Goal: Book appointment/travel/reservation

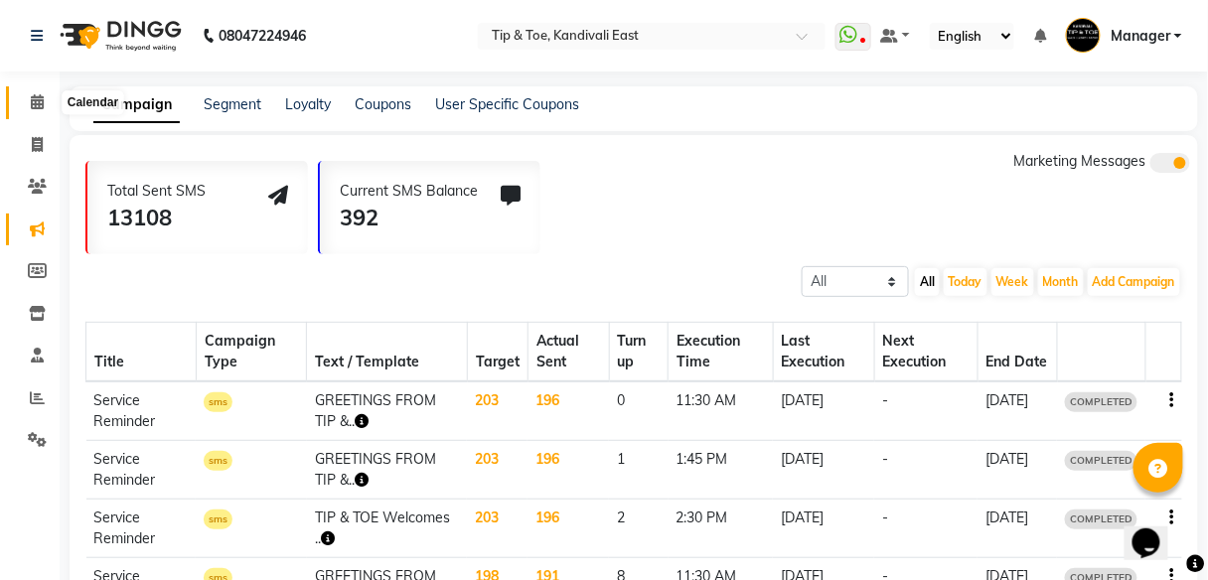
click at [39, 102] on icon at bounding box center [37, 101] width 13 height 15
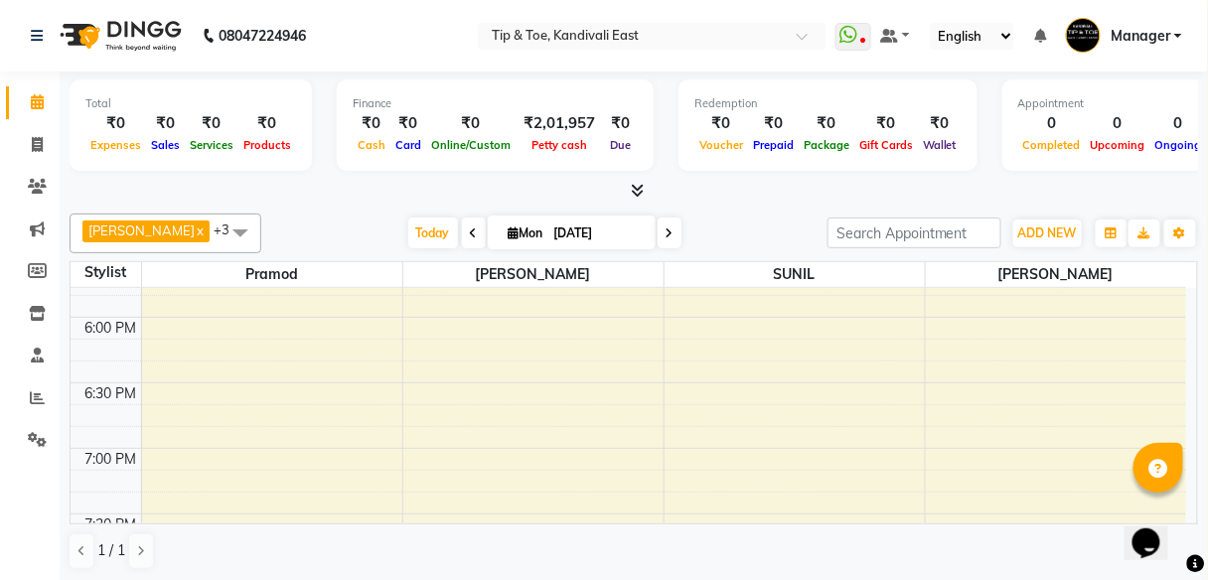
scroll to position [1279, 0]
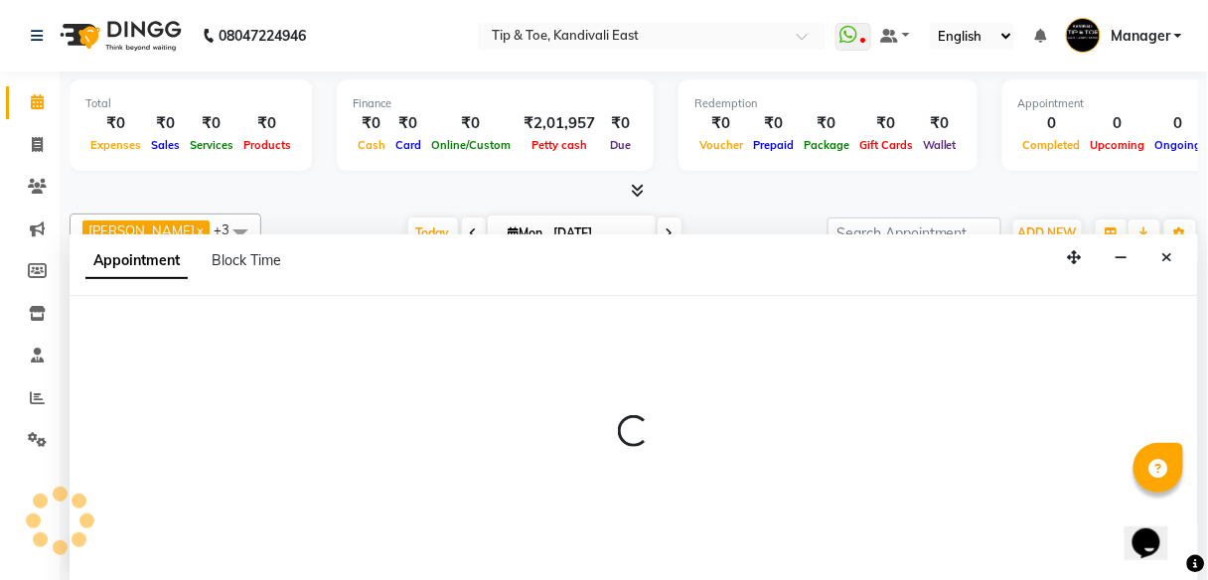
scroll to position [1, 0]
select select "70361"
select select "tentative"
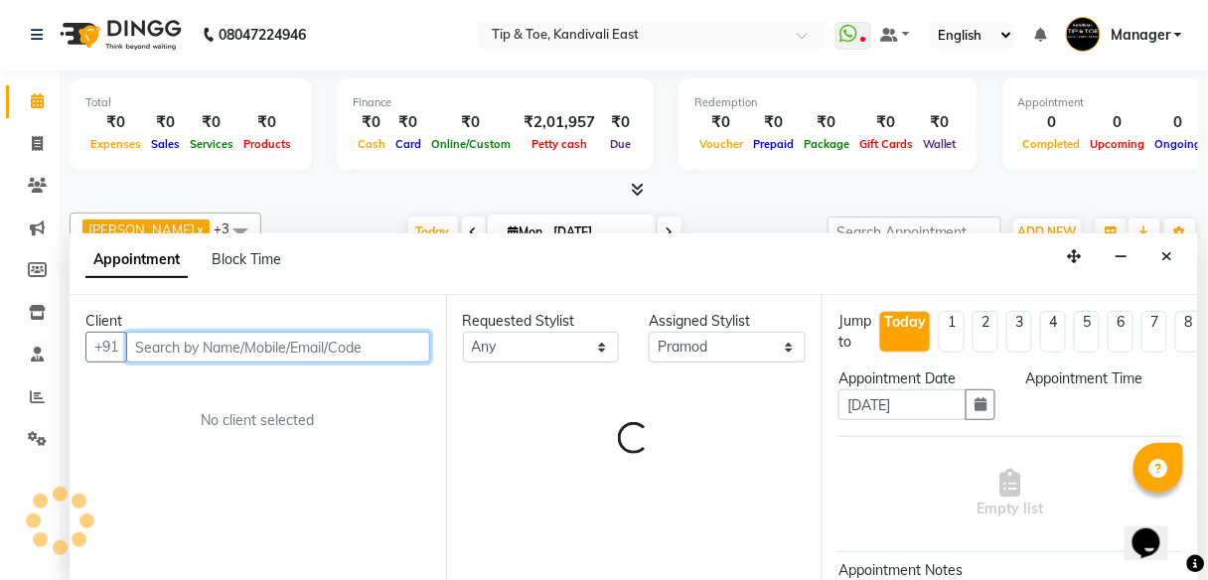
select select "1140"
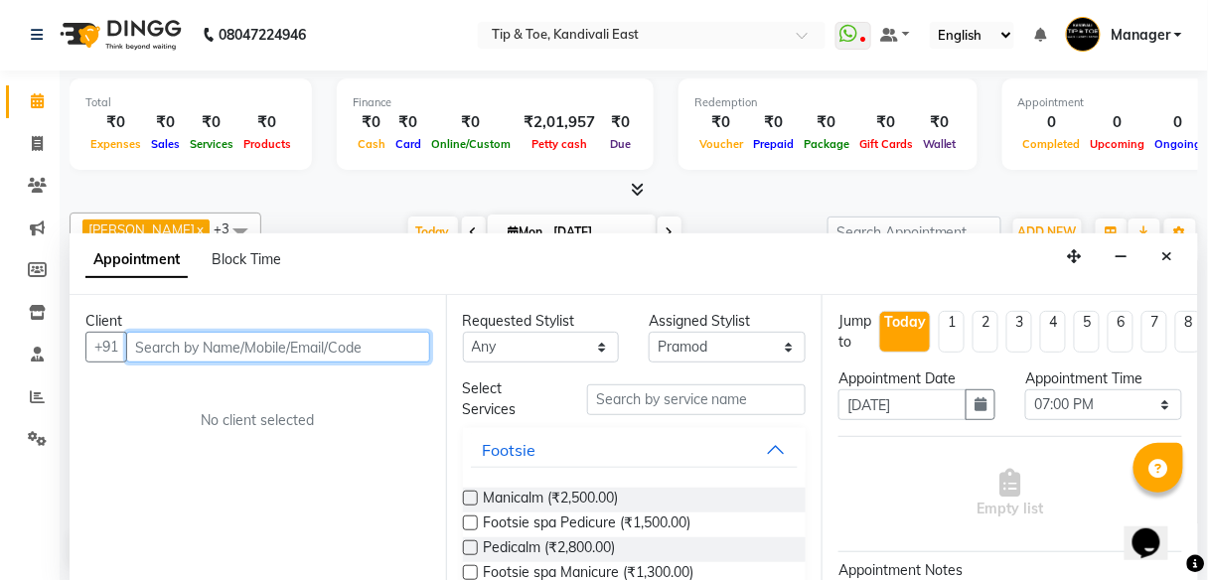
click at [195, 348] on input "text" at bounding box center [278, 347] width 304 height 31
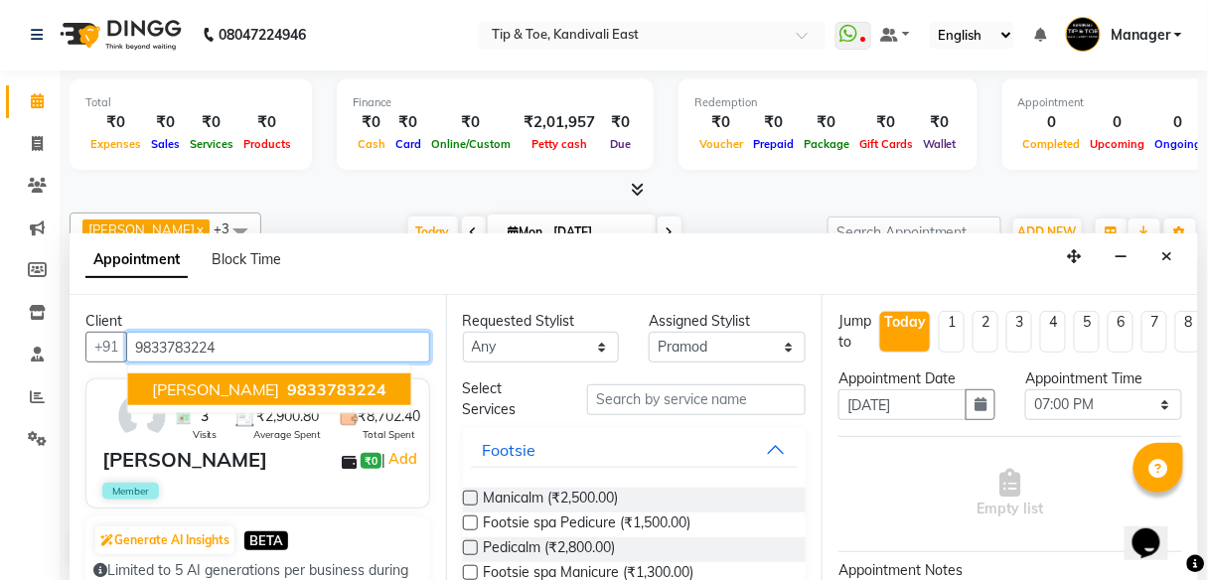
click at [288, 391] on span "9833783224" at bounding box center [337, 389] width 99 height 20
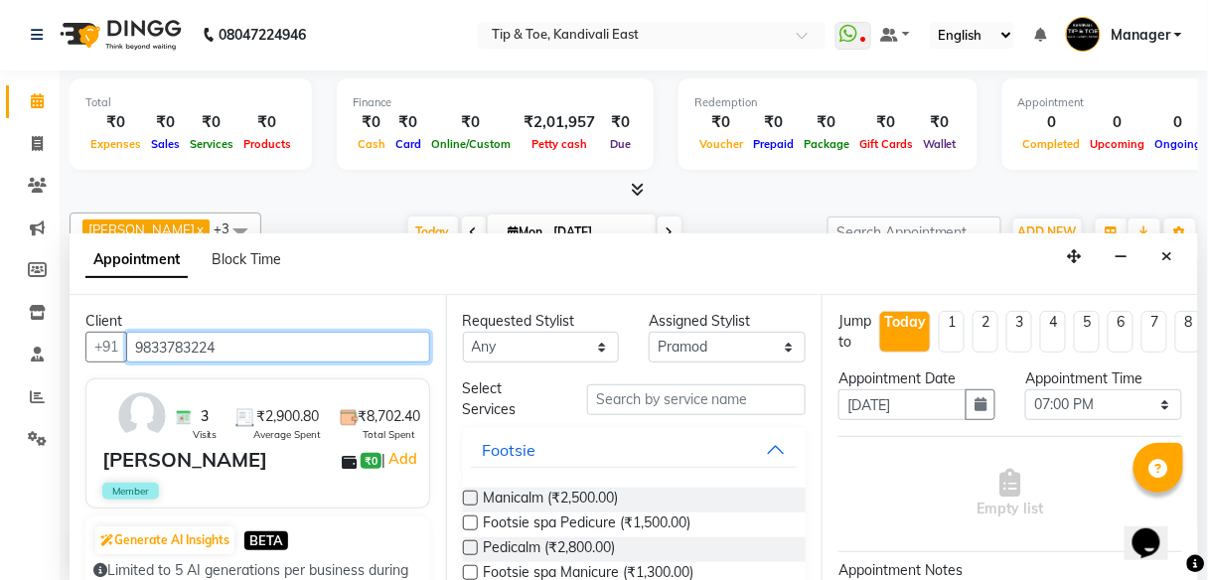
type input "9833783224"
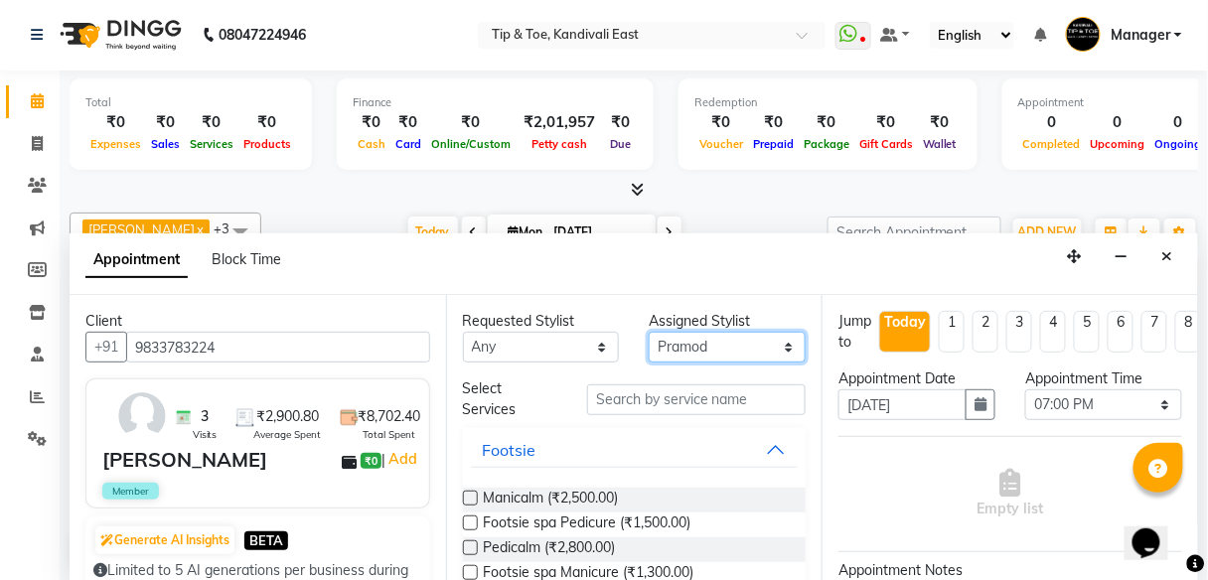
click at [778, 346] on select "Select [PERSON_NAME] pooja Pramod [PERSON_NAME] [PERSON_NAME] MAMA [PERSON_NAME…" at bounding box center [727, 347] width 157 height 31
click at [733, 343] on select "Select [PERSON_NAME] pooja Pramod [PERSON_NAME] [PERSON_NAME] MAMA [PERSON_NAME…" at bounding box center [727, 347] width 157 height 31
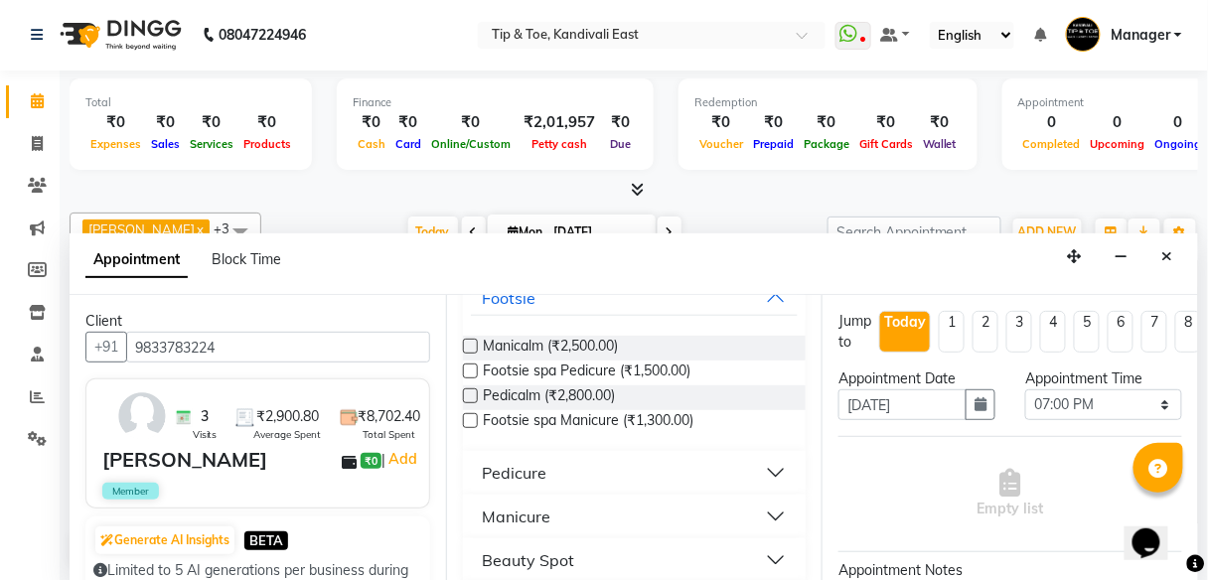
scroll to position [159, 0]
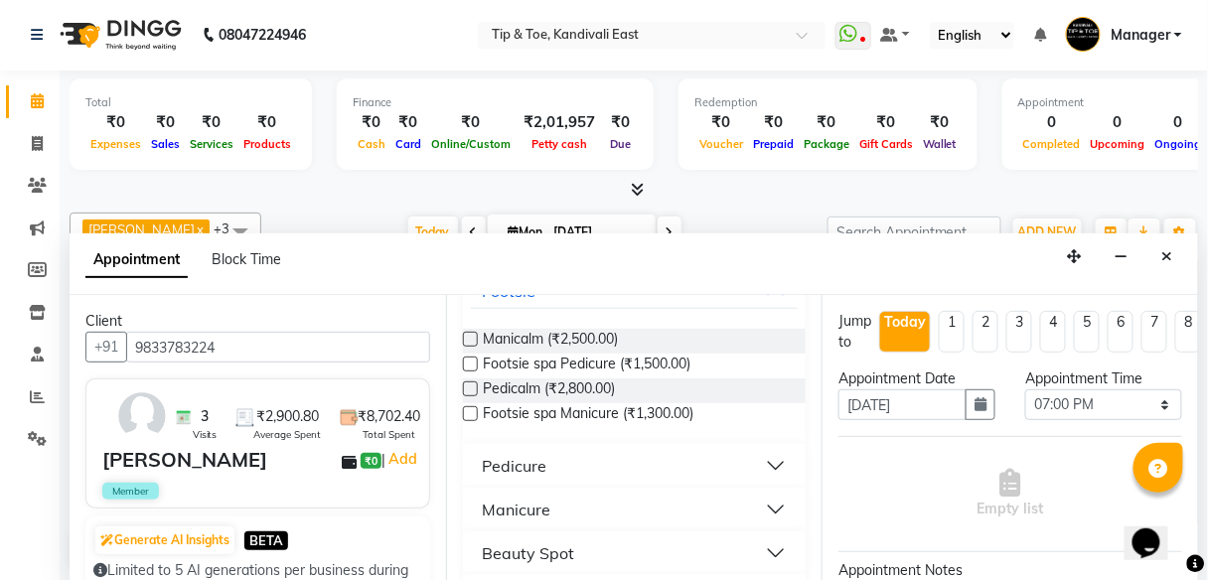
click at [568, 462] on button "Pedicure" at bounding box center [635, 466] width 328 height 36
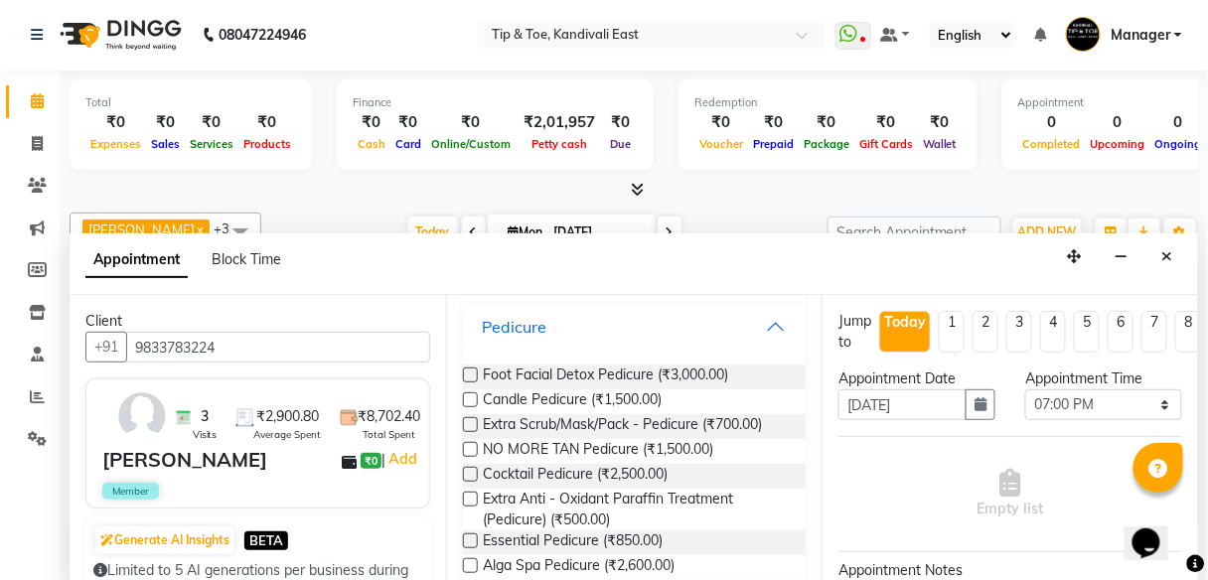
scroll to position [318, 0]
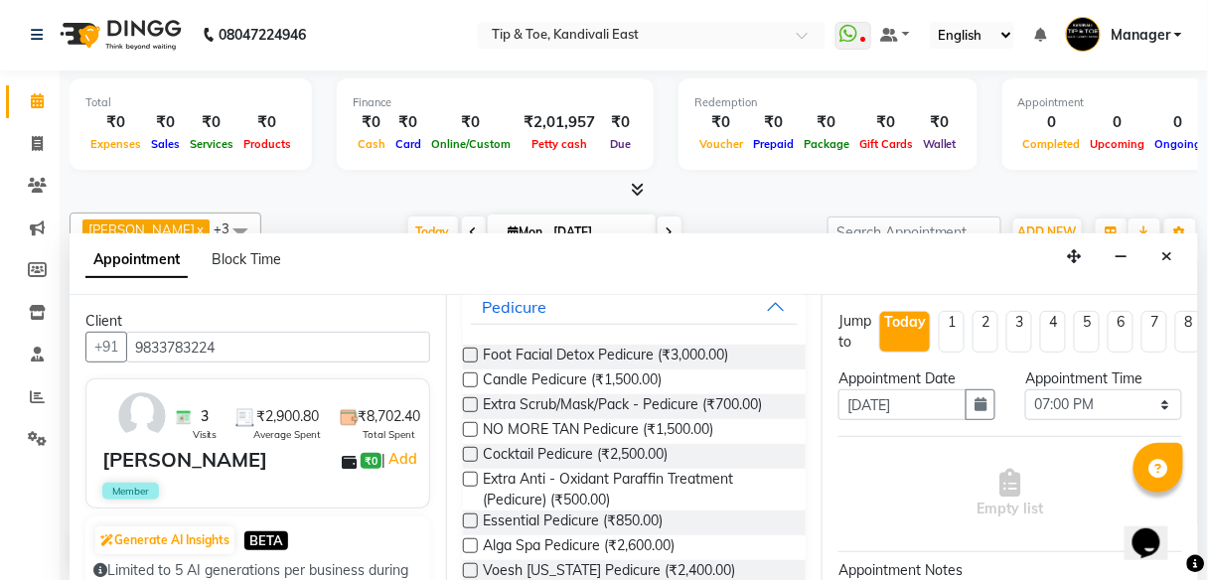
click at [473, 522] on label at bounding box center [470, 520] width 15 height 15
click at [473, 522] on input "checkbox" at bounding box center [469, 522] width 13 height 13
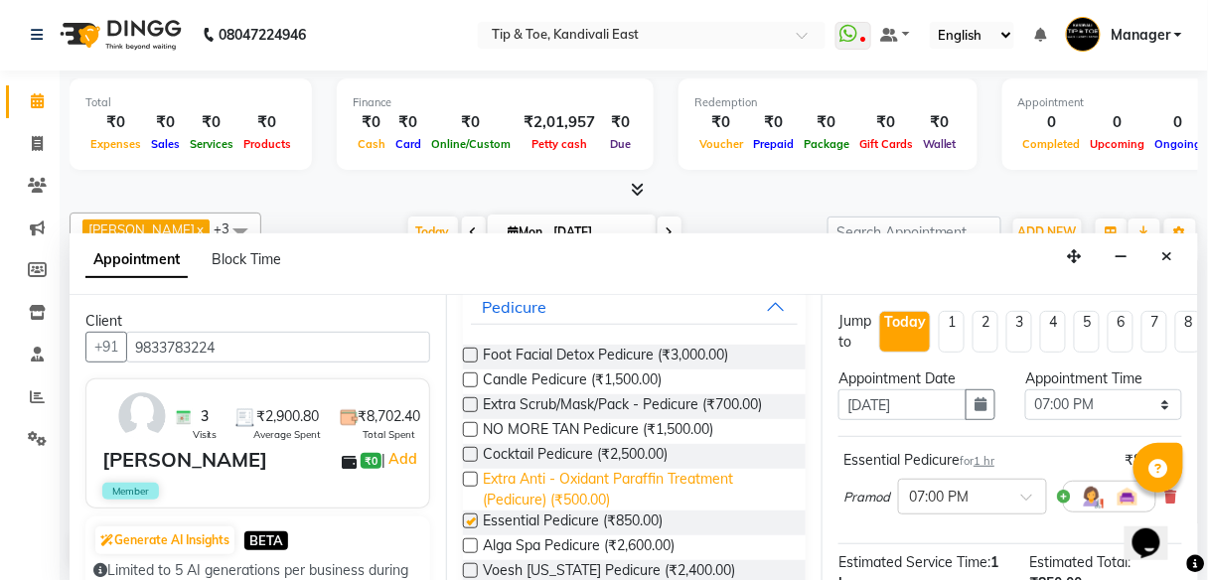
checkbox input "false"
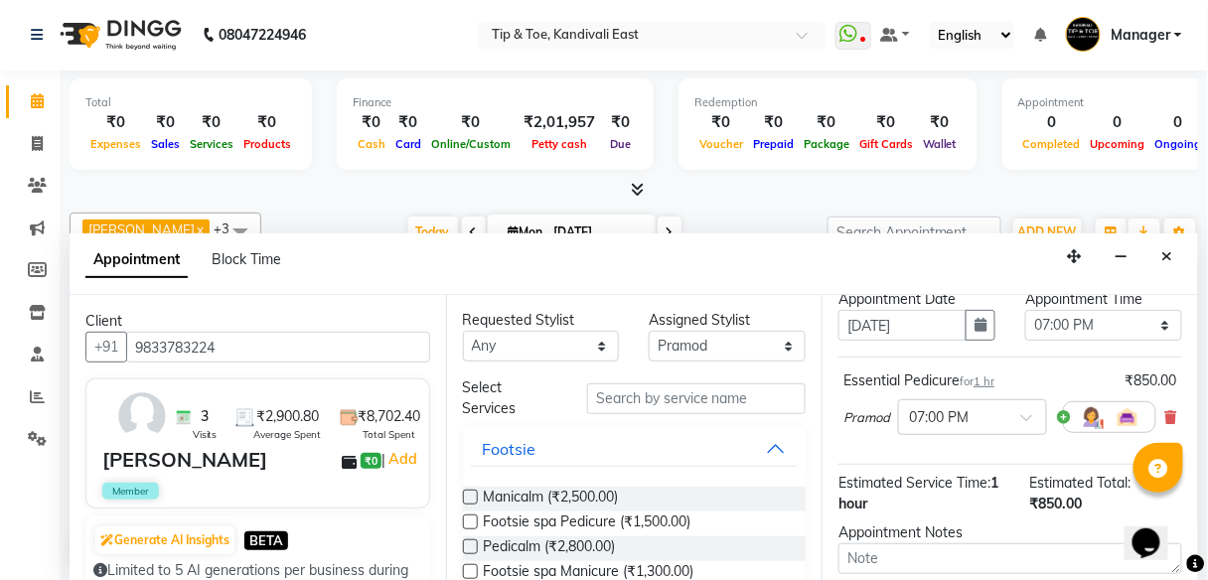
scroll to position [0, 0]
click at [662, 399] on input "text" at bounding box center [696, 399] width 219 height 31
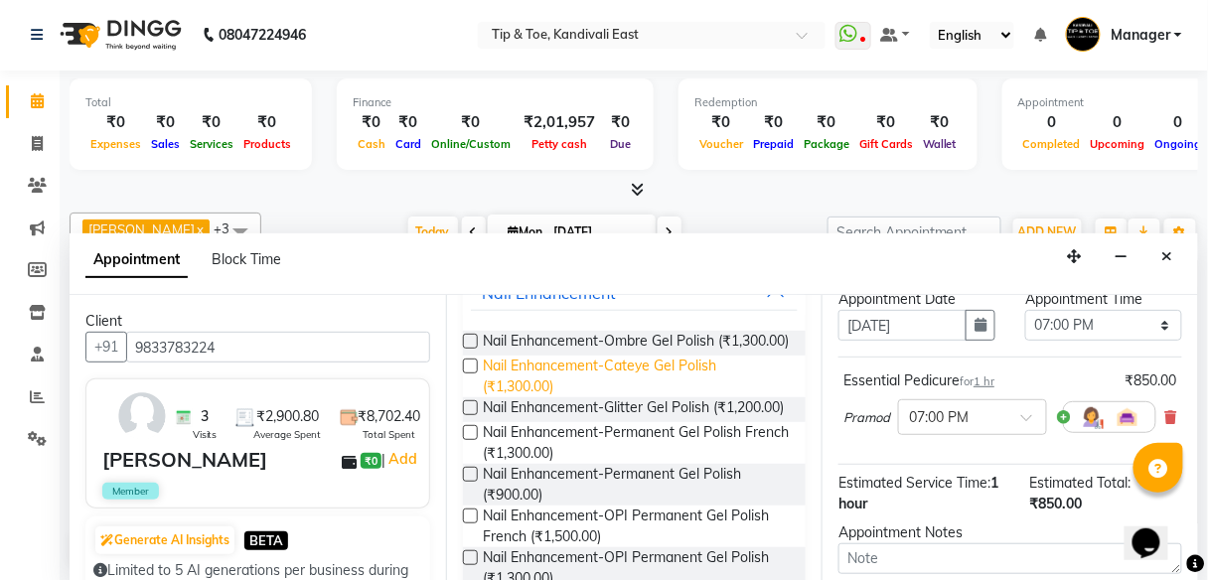
scroll to position [159, 0]
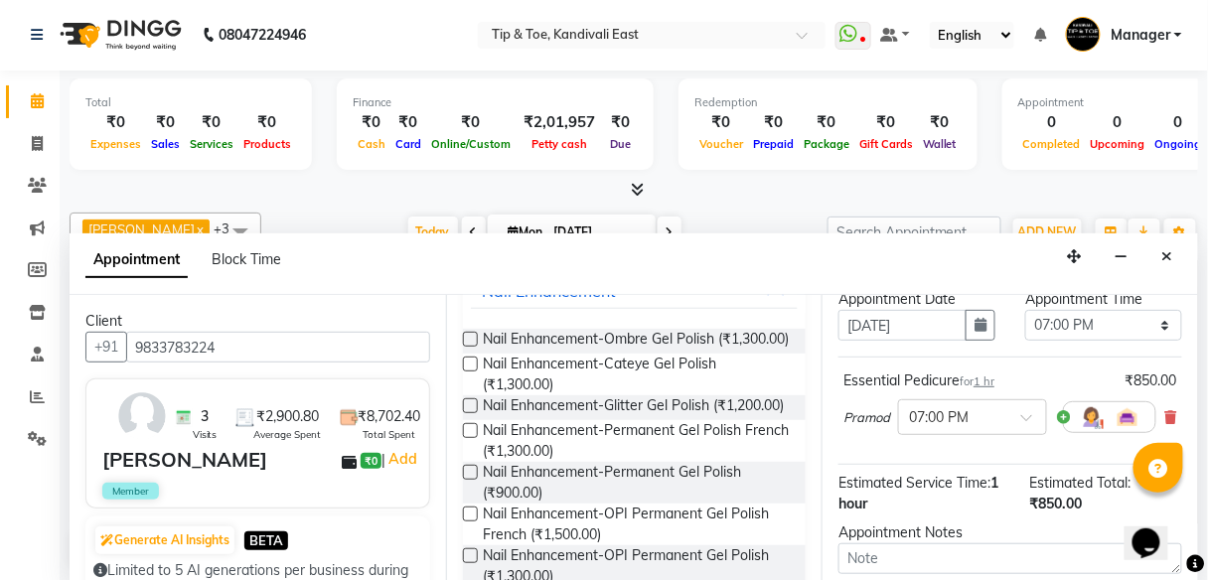
type input "GEL POLISH"
click at [472, 480] on label at bounding box center [470, 472] width 15 height 15
click at [472, 481] on input "checkbox" at bounding box center [469, 474] width 13 height 13
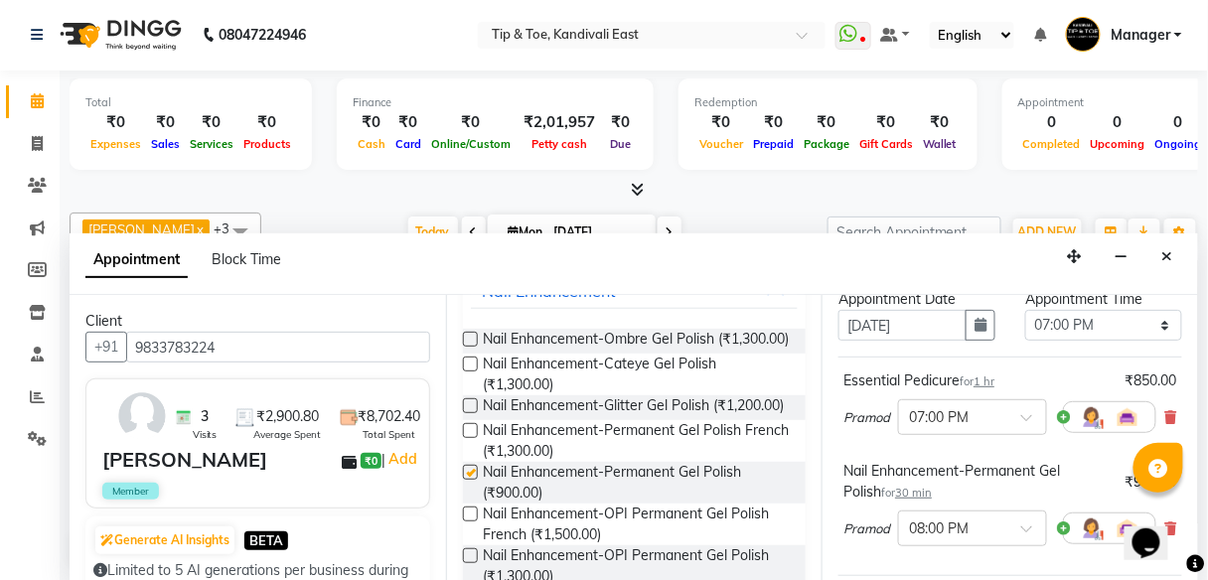
checkbox input "false"
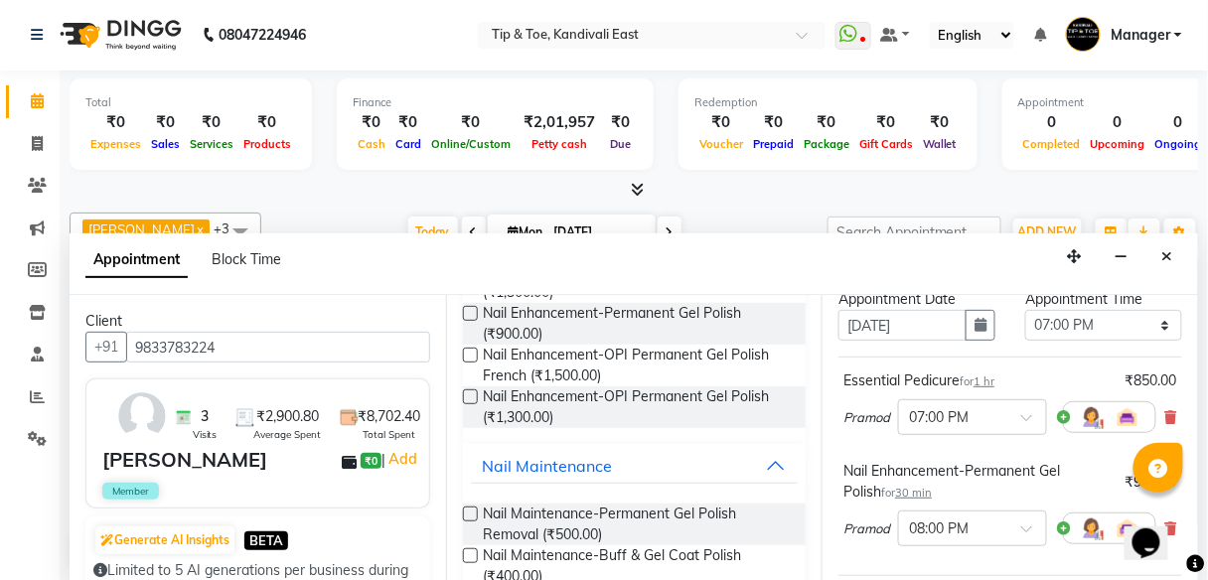
scroll to position [0, 0]
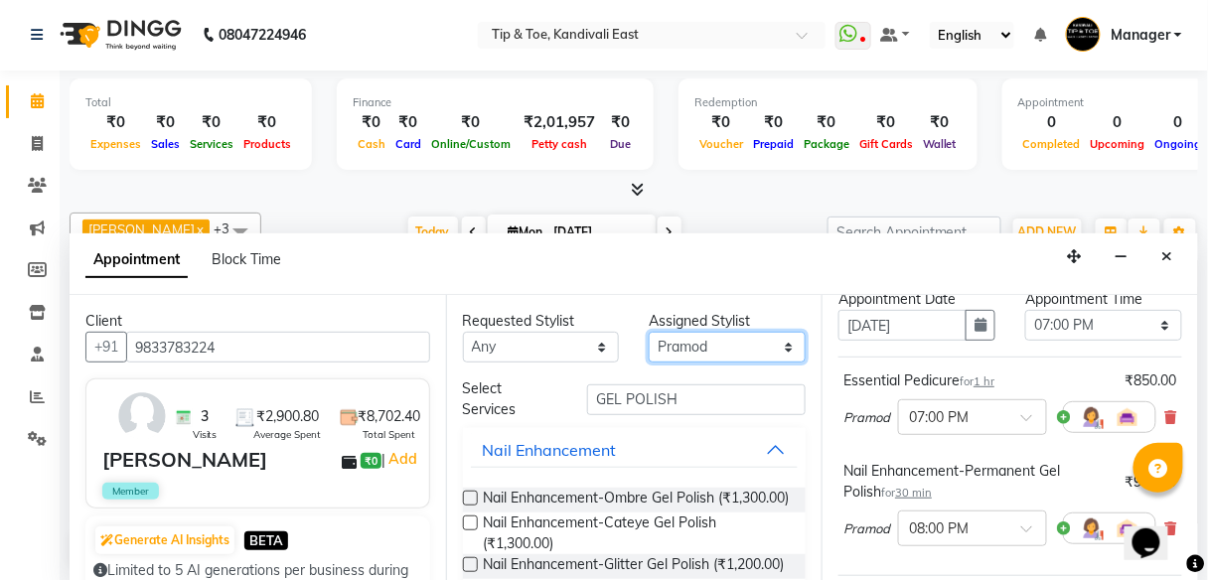
click at [777, 344] on select "Select [PERSON_NAME] pooja Pramod [PERSON_NAME] [PERSON_NAME] MAMA [PERSON_NAME…" at bounding box center [727, 347] width 157 height 31
select select "70282"
click at [649, 332] on select "Select [PERSON_NAME] pooja Pramod [PERSON_NAME] [PERSON_NAME] MAMA [PERSON_NAME…" at bounding box center [727, 347] width 157 height 31
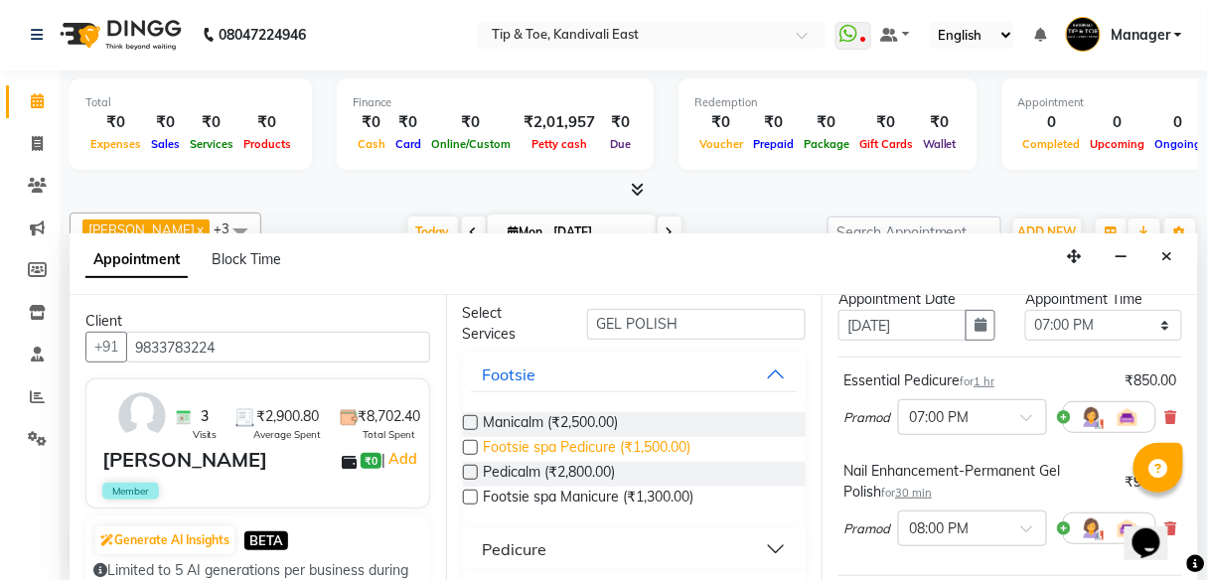
scroll to position [79, 0]
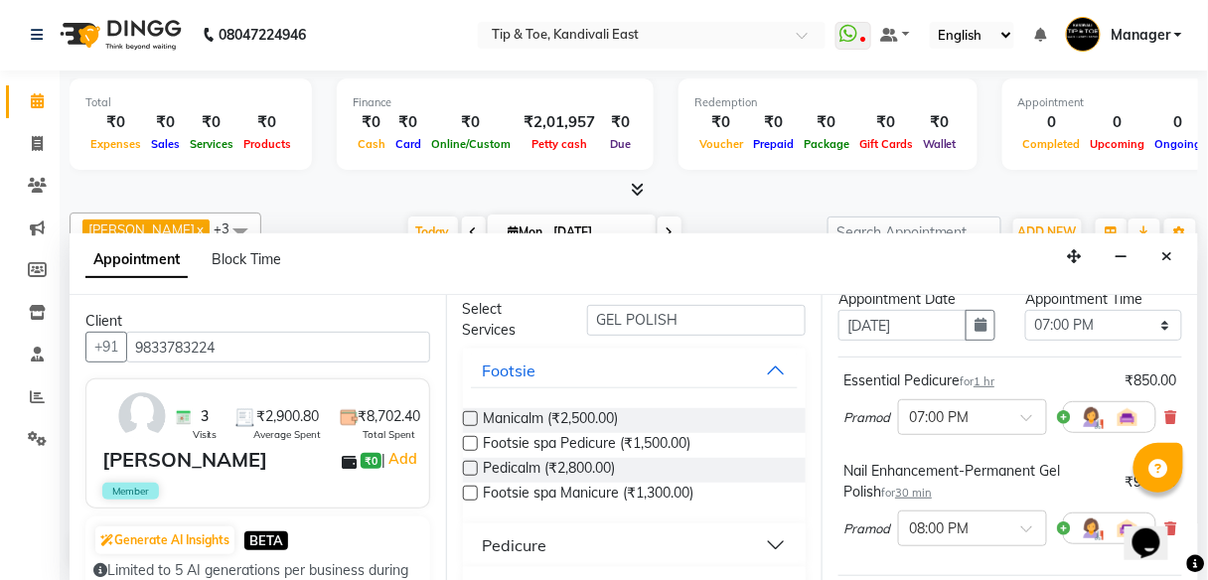
click at [550, 546] on button "Pedicure" at bounding box center [635, 545] width 328 height 36
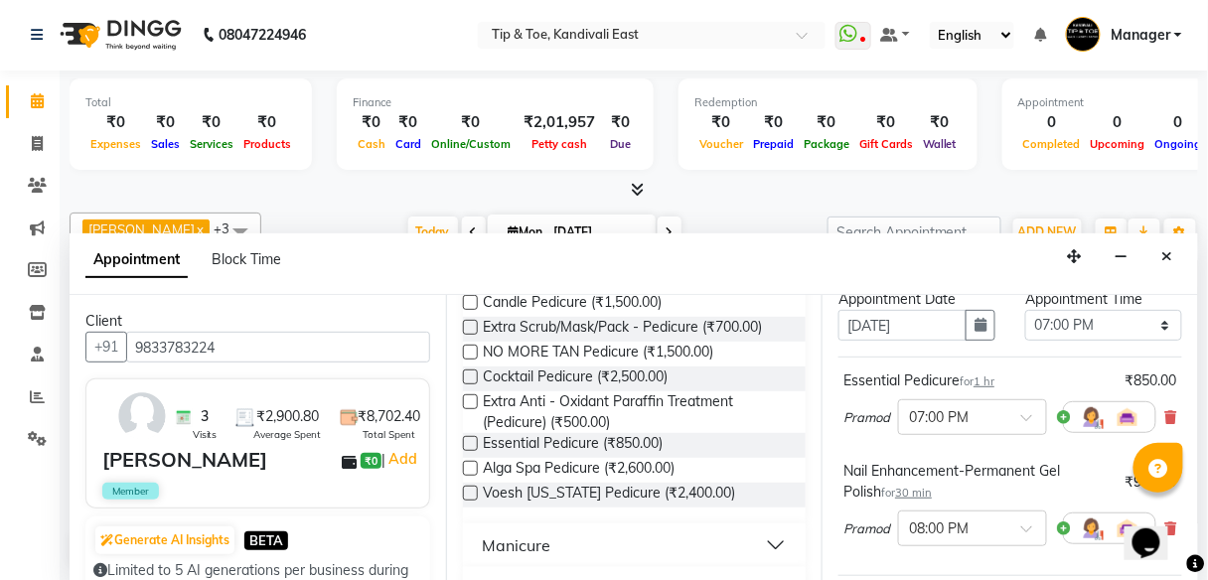
scroll to position [397, 0]
click at [467, 439] on label at bounding box center [470, 441] width 15 height 15
click at [467, 439] on input "checkbox" at bounding box center [469, 443] width 13 height 13
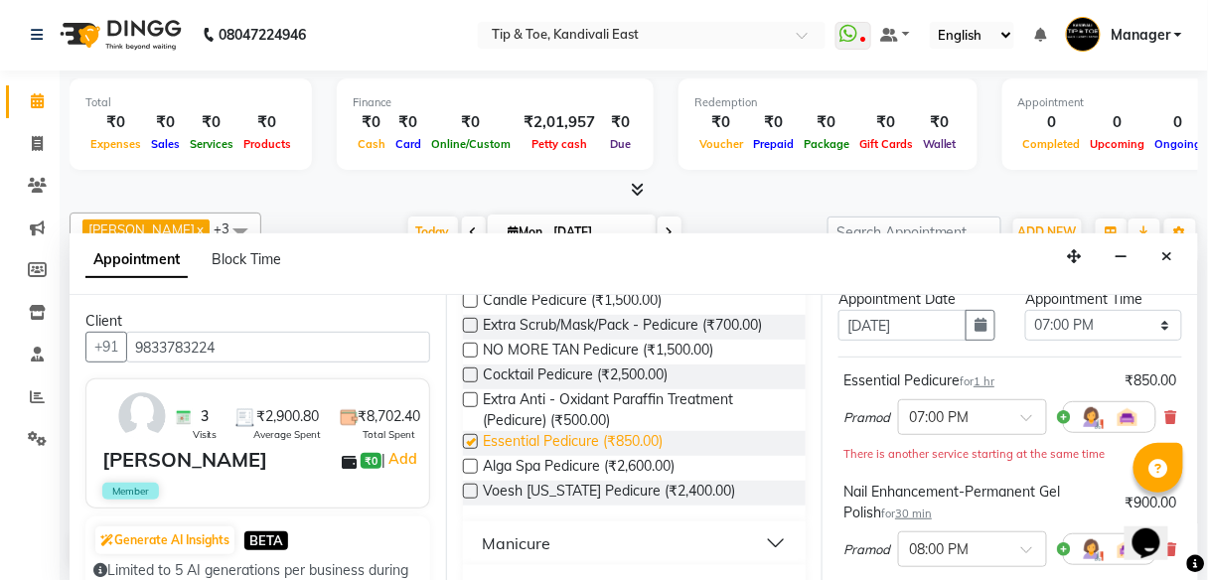
checkbox input "false"
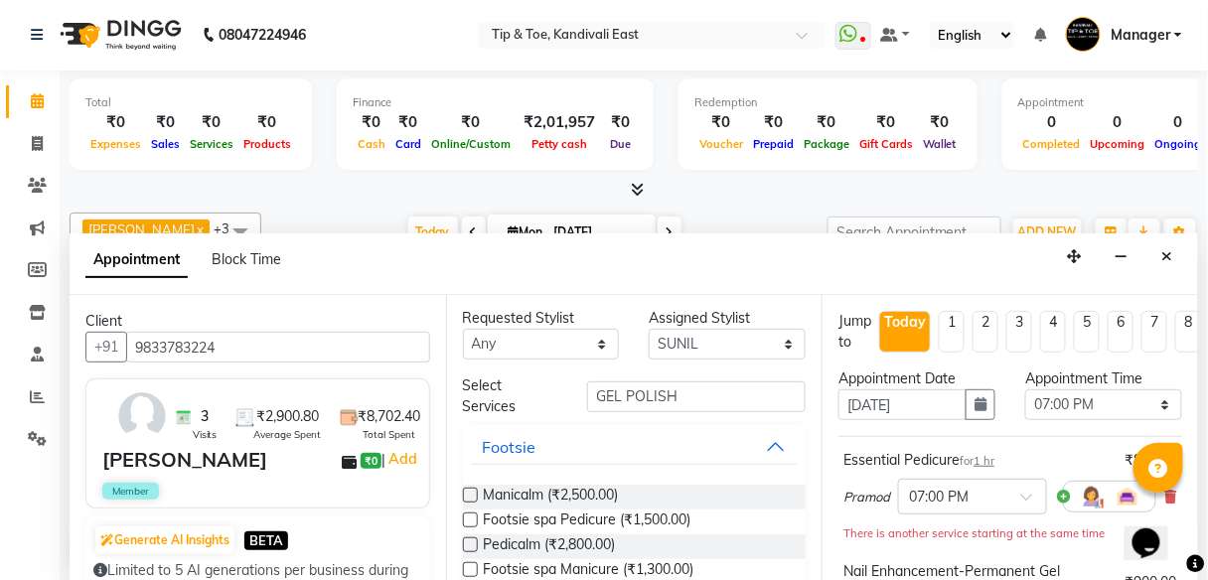
scroll to position [0, 0]
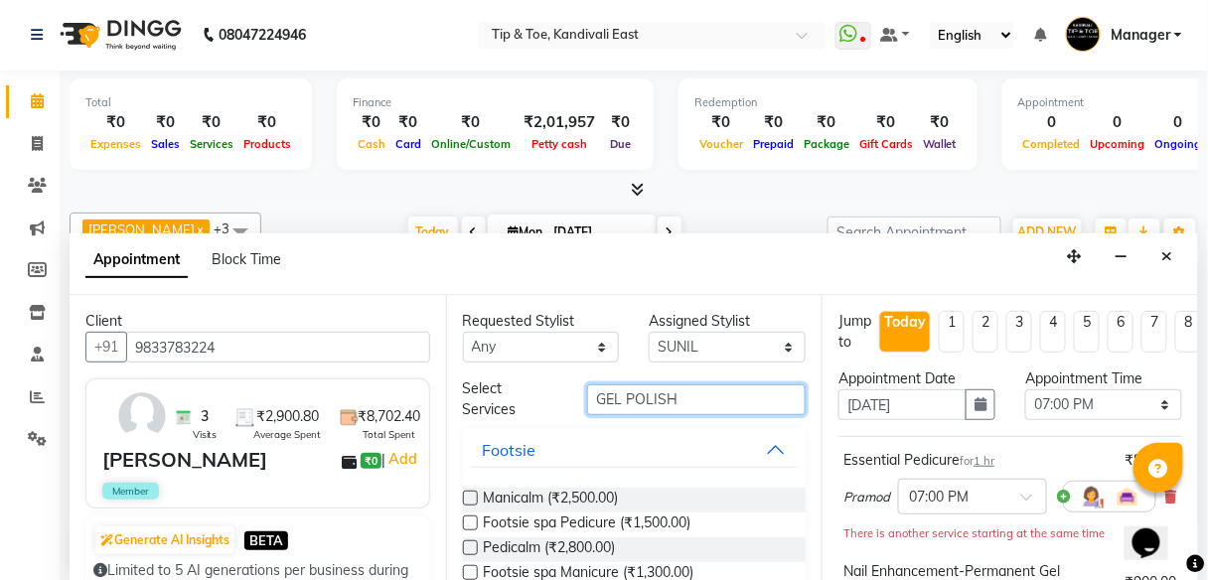
click at [686, 397] on input "GEL POLISH" at bounding box center [696, 399] width 219 height 31
click at [688, 395] on input "GEL POLISH" at bounding box center [696, 399] width 219 height 31
drag, startPoint x: 688, startPoint y: 391, endPoint x: 503, endPoint y: 397, distance: 185.8
click at [503, 397] on div "Select Services GEL POLISH" at bounding box center [634, 399] width 373 height 42
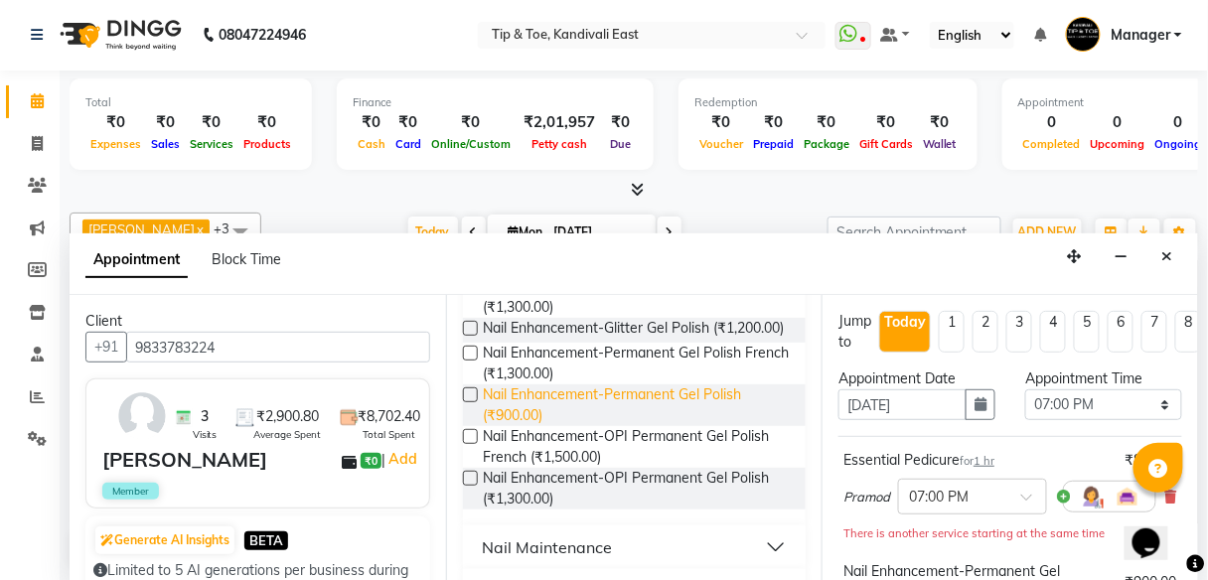
scroll to position [238, 0]
type input "GEL POLI"
click at [471, 400] on label at bounding box center [470, 392] width 15 height 15
click at [471, 401] on input "checkbox" at bounding box center [469, 394] width 13 height 13
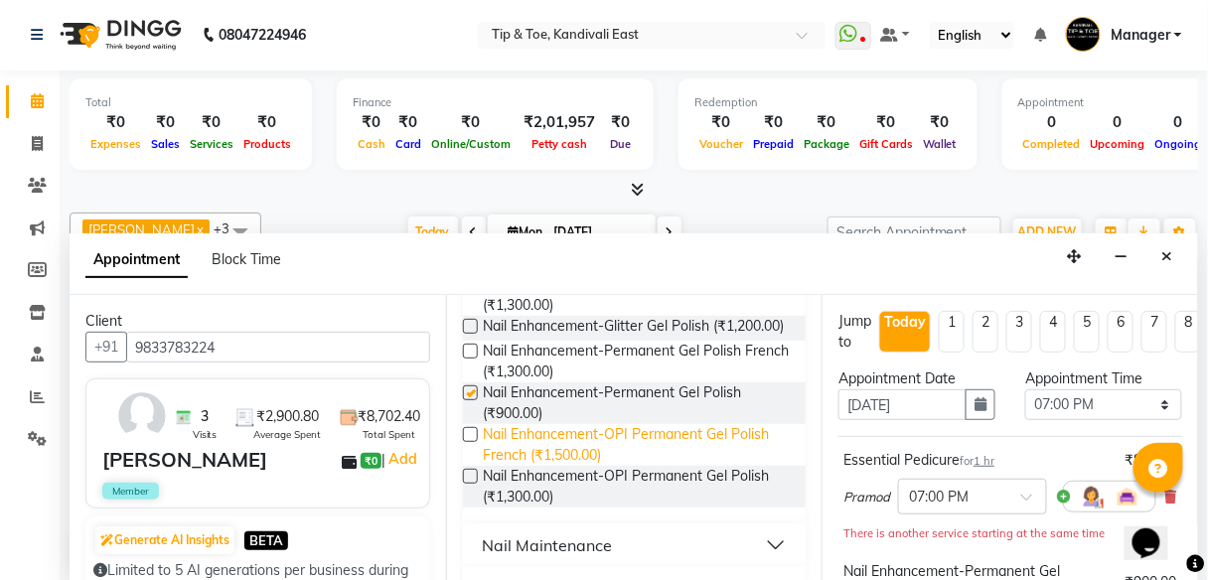
checkbox input "false"
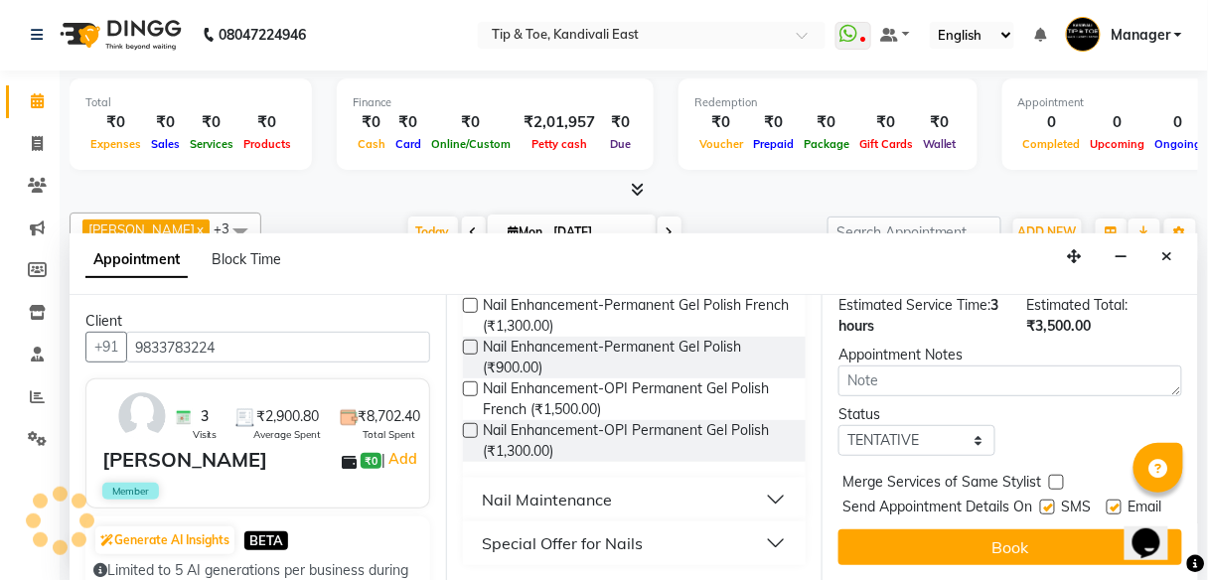
scroll to position [618, 0]
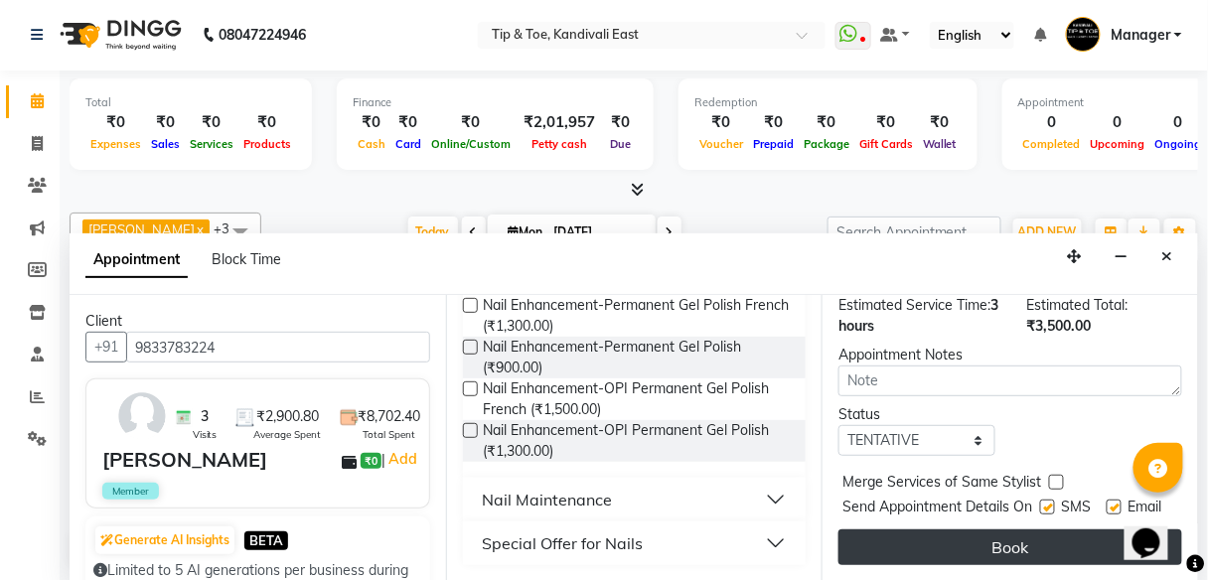
click at [990, 529] on button "Book" at bounding box center [1010, 547] width 344 height 36
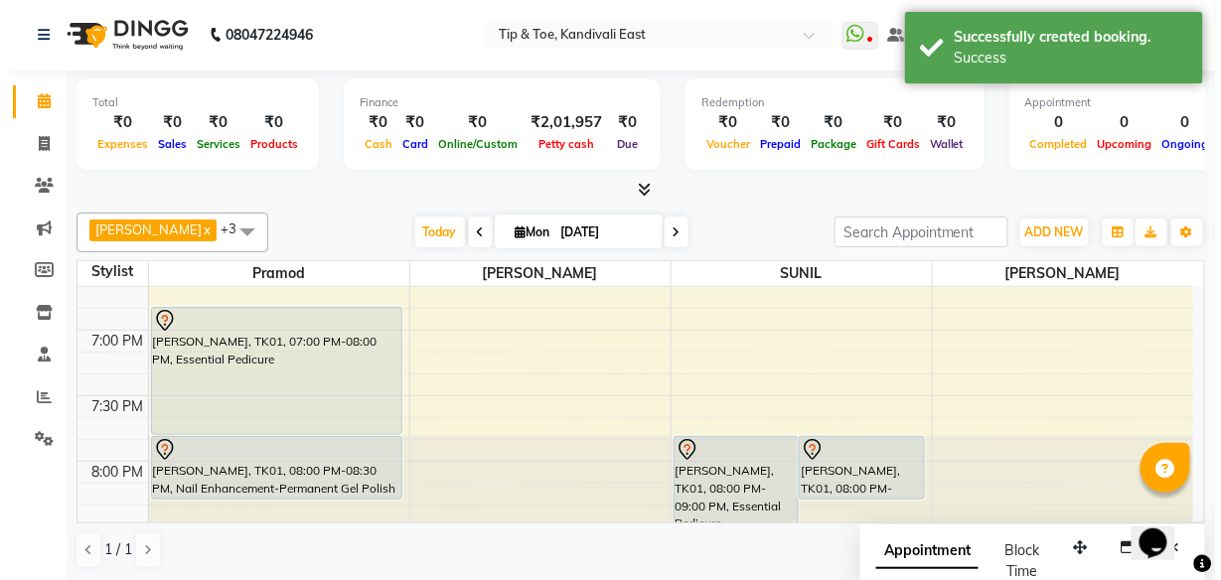
scroll to position [1438, 0]
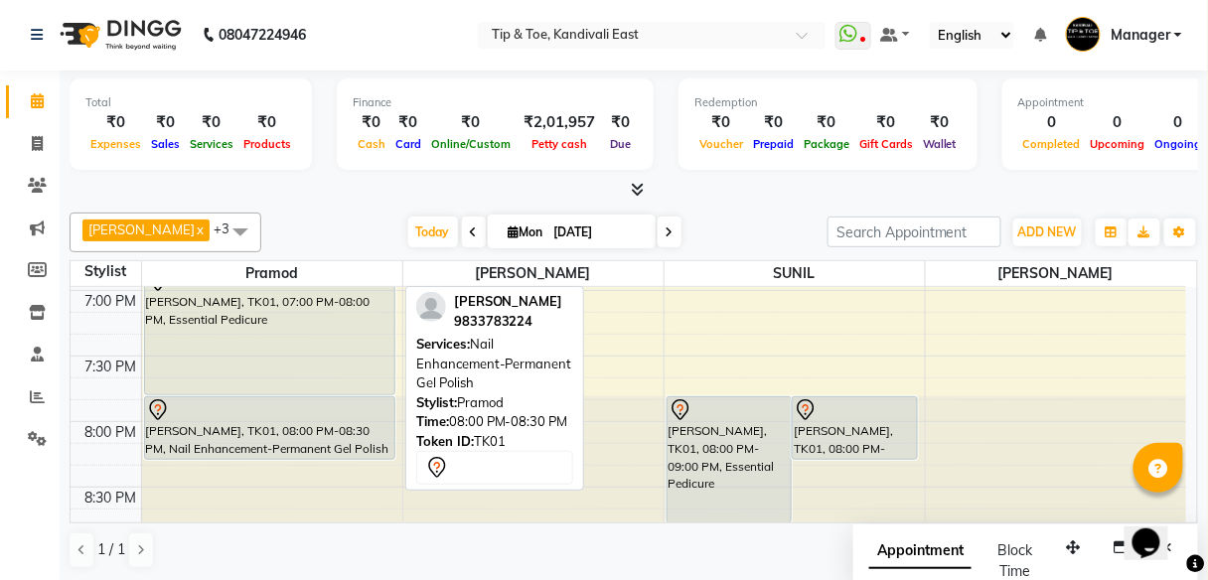
click at [323, 420] on div "[PERSON_NAME], TK01, 08:00 PM-08:30 PM, Nail Enhancement-Permanent Gel Polish" at bounding box center [269, 428] width 249 height 62
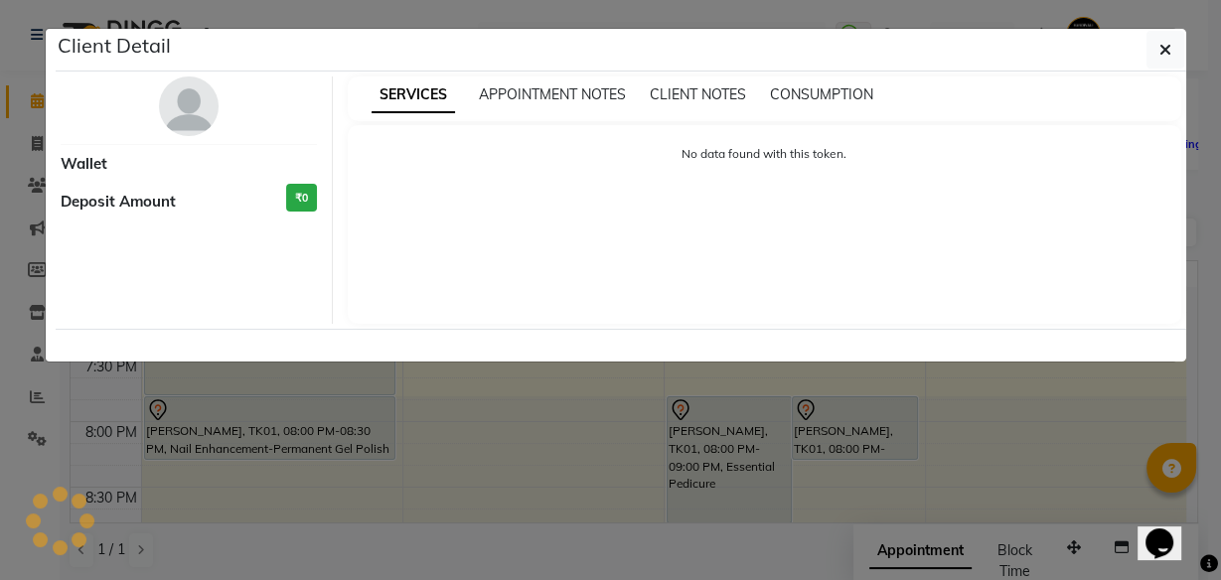
select select "7"
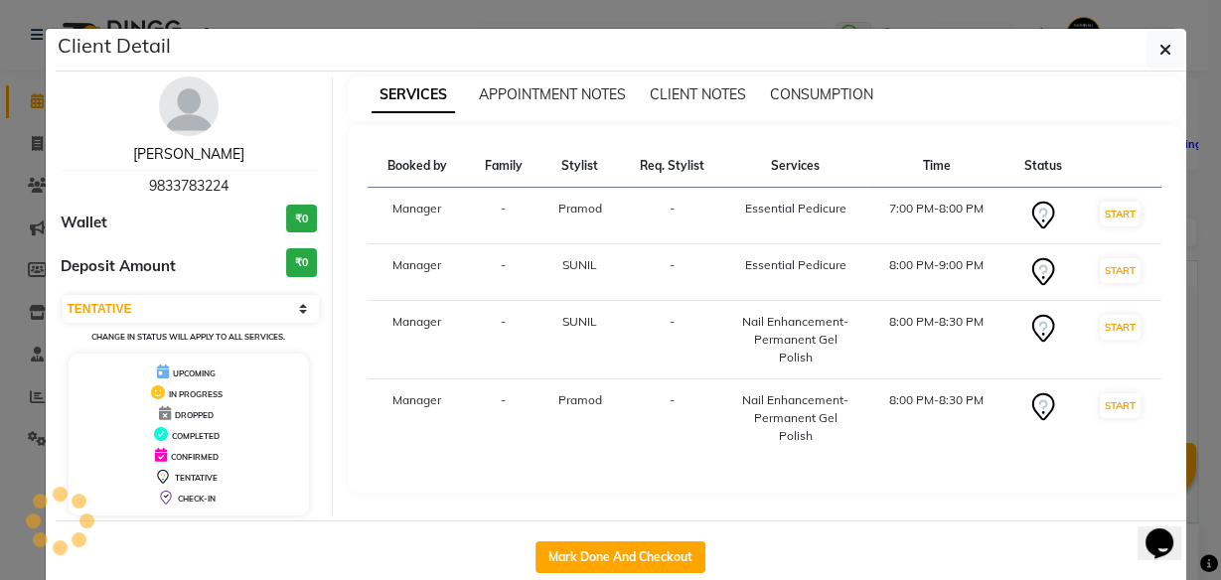
drag, startPoint x: 179, startPoint y: 150, endPoint x: 335, endPoint y: 475, distance: 360.3
click at [179, 150] on link "[PERSON_NAME]" at bounding box center [188, 154] width 111 height 18
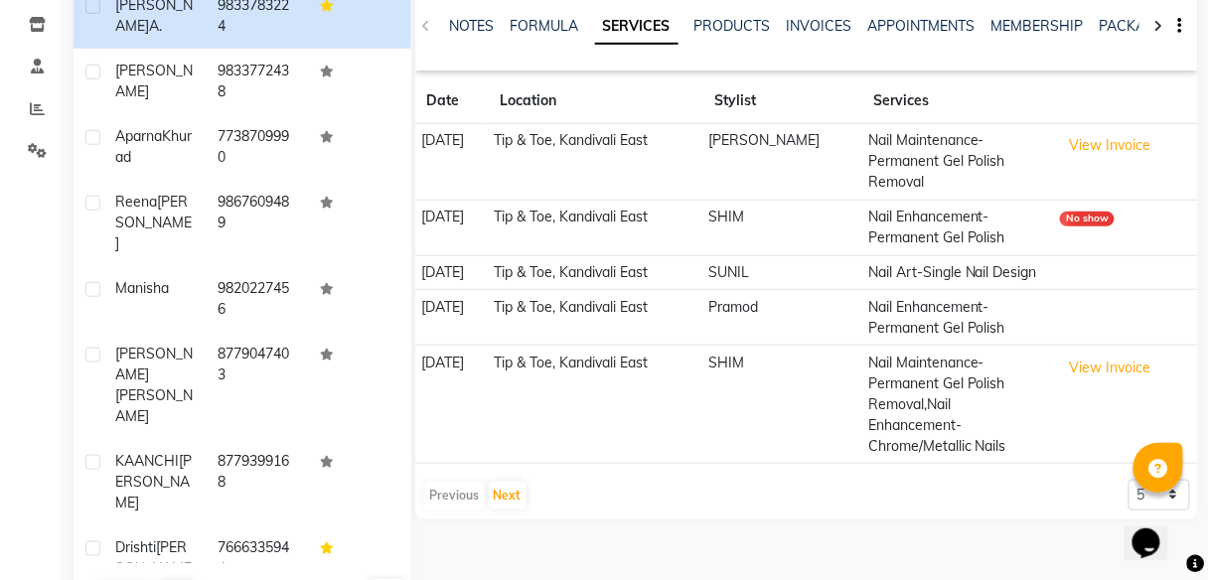
scroll to position [318, 0]
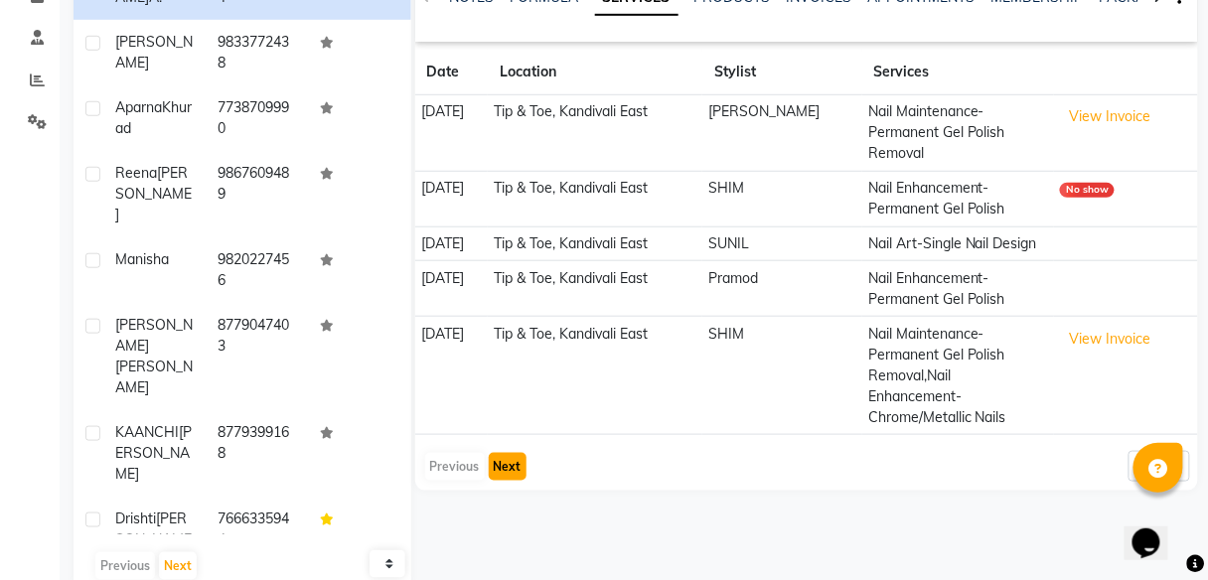
click at [506, 453] on button "Next" at bounding box center [508, 467] width 38 height 28
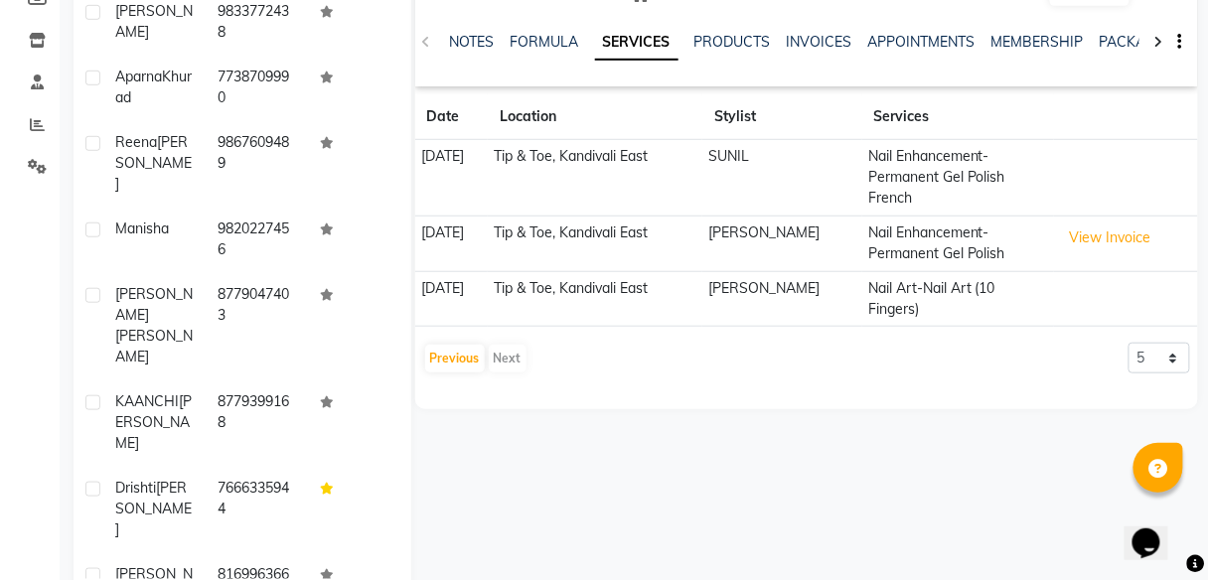
scroll to position [0, 0]
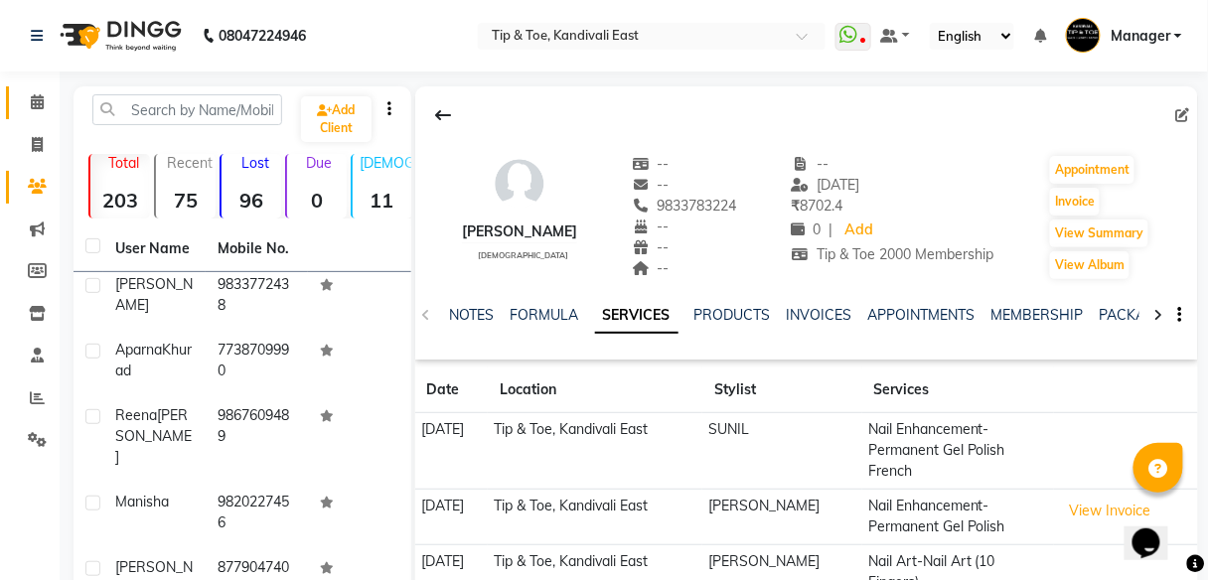
click at [40, 109] on span at bounding box center [37, 102] width 35 height 23
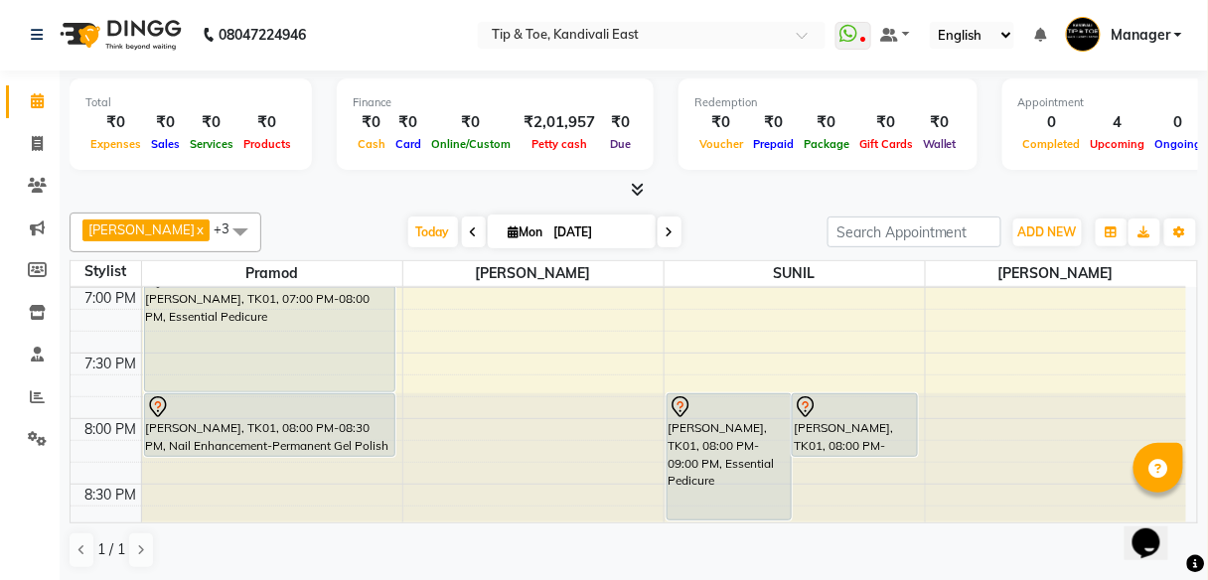
scroll to position [1438, 0]
